Goal: Complete application form: Complete application form

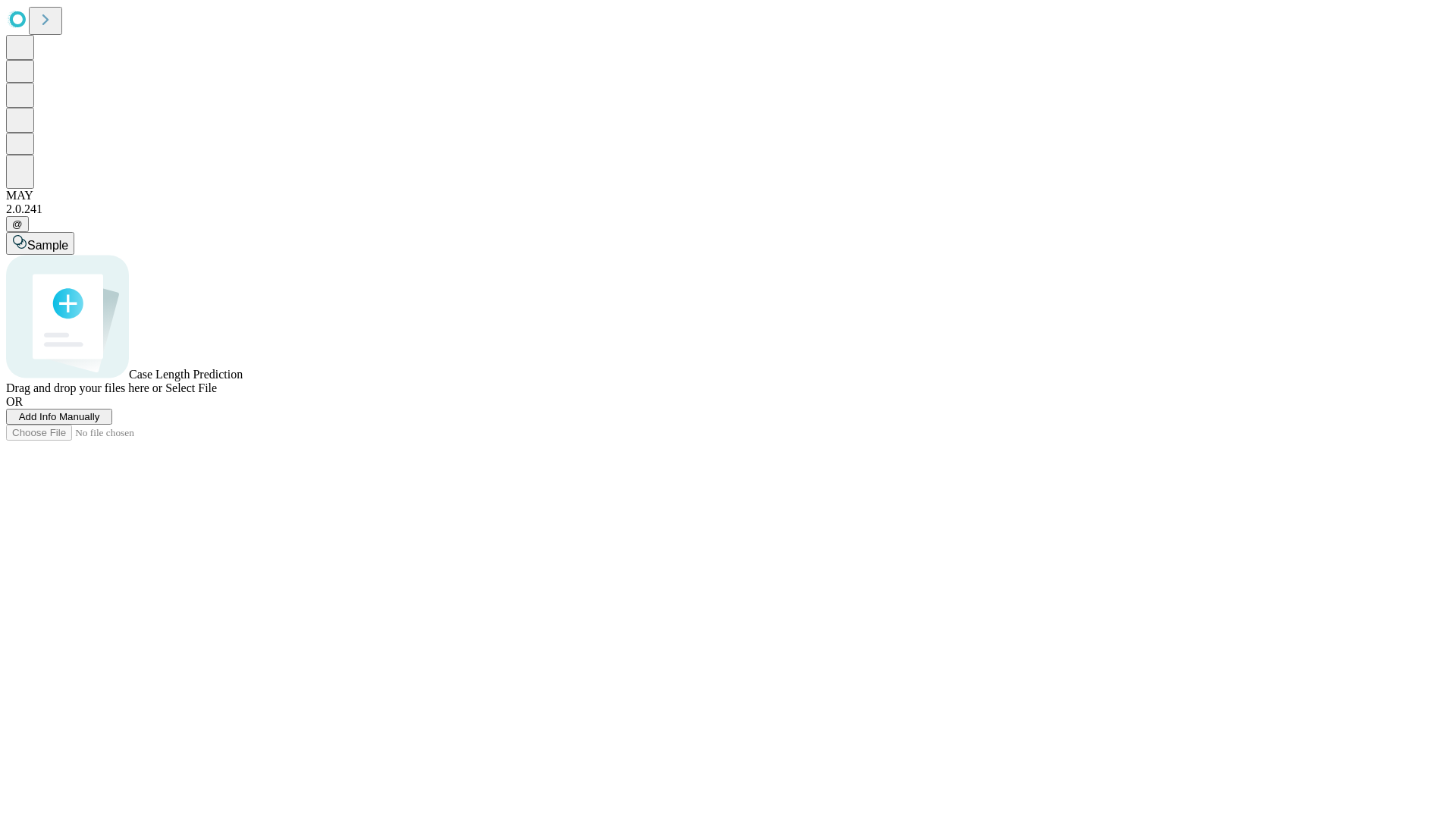
click at [100, 422] on span "Add Info Manually" at bounding box center [60, 416] width 81 height 11
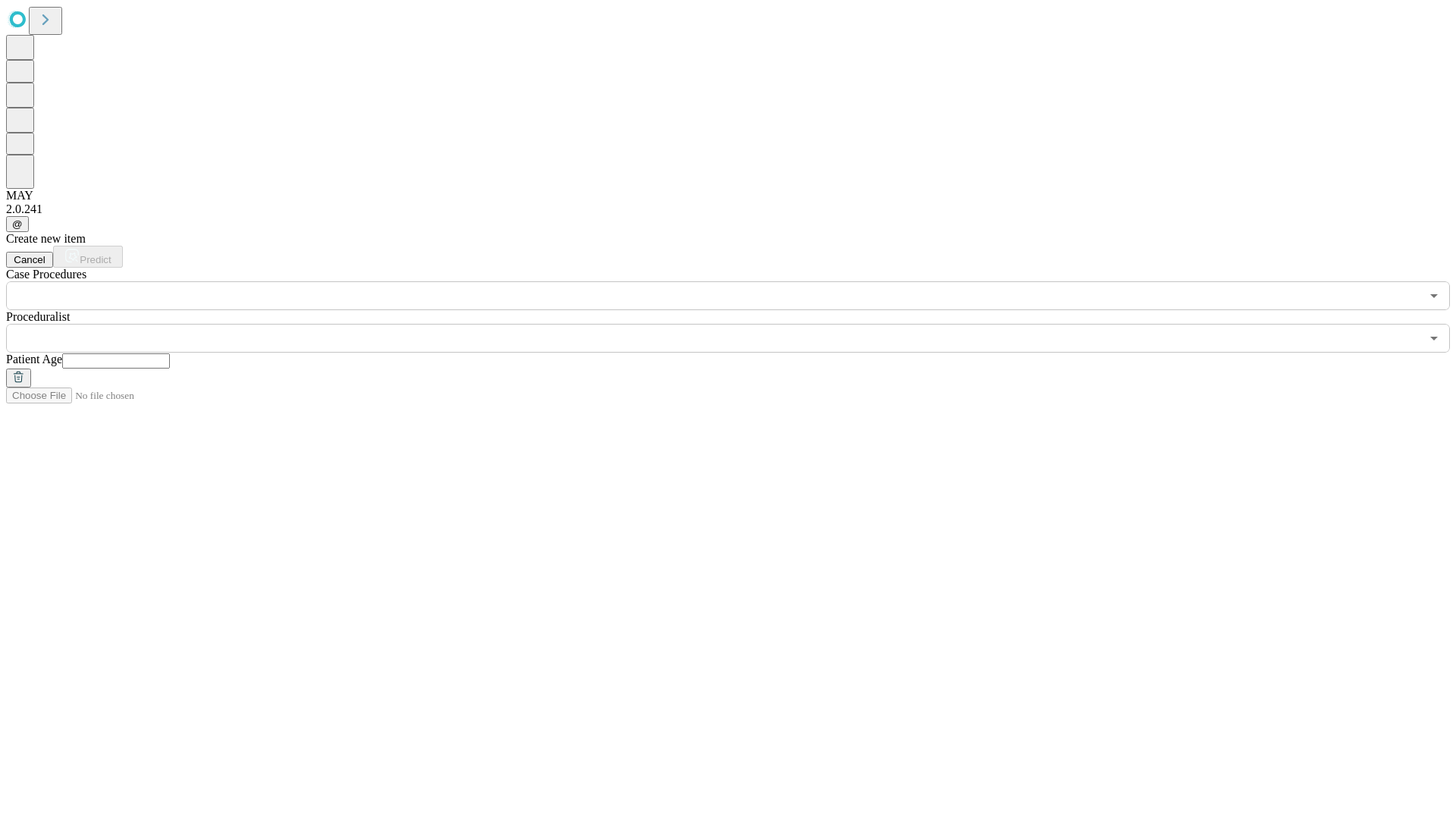
click at [169, 353] on input "text" at bounding box center [116, 360] width 108 height 15
type input "**"
click at [739, 324] on input "text" at bounding box center [713, 338] width 1415 height 29
